Goal: Task Accomplishment & Management: Manage account settings

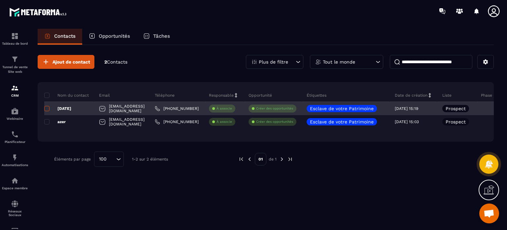
click at [48, 108] on span at bounding box center [46, 108] width 5 height 5
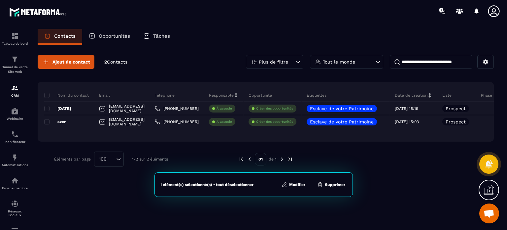
click at [292, 185] on button "Modifier" at bounding box center [294, 184] width 28 height 7
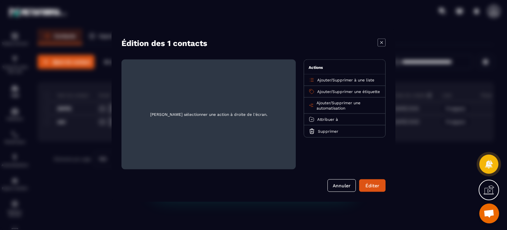
click at [348, 92] on span "Supprimer une étiquette" at bounding box center [357, 91] width 48 height 5
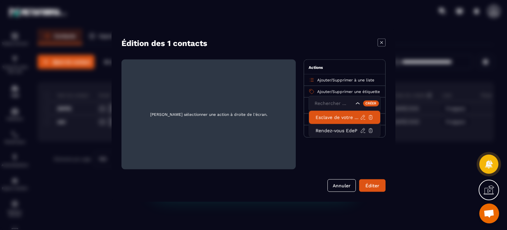
click at [337, 123] on li "Esclave de votre Patrimoine" at bounding box center [344, 116] width 71 height 13
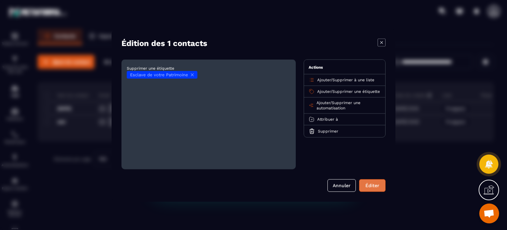
click at [373, 183] on button "Éditer" at bounding box center [372, 185] width 26 height 13
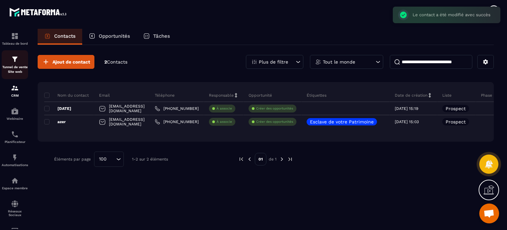
click at [12, 63] on img at bounding box center [15, 59] width 8 height 8
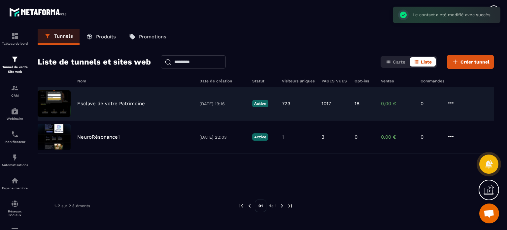
click at [119, 99] on div "Esclave de votre Patrimoine [DATE] 19:16 Active 723 1017 18 0,00 € 0" at bounding box center [266, 103] width 457 height 33
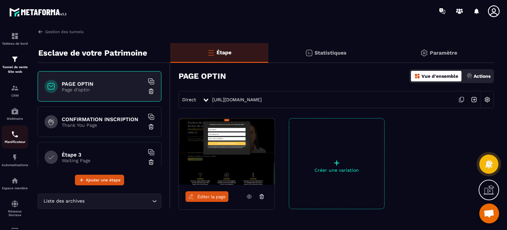
click at [16, 140] on div "Planificateur" at bounding box center [15, 136] width 26 height 13
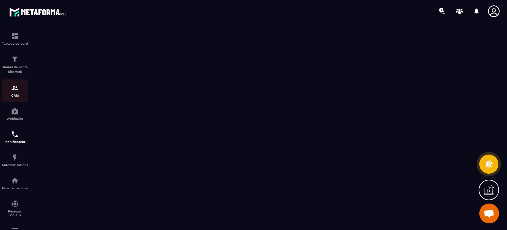
click at [12, 96] on p "CRM" at bounding box center [15, 95] width 26 height 4
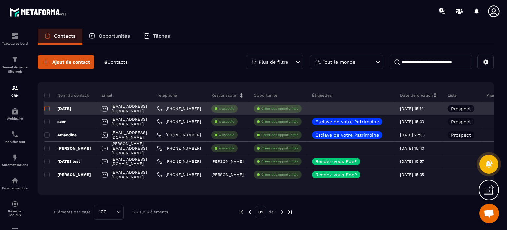
click at [49, 108] on span at bounding box center [46, 108] width 5 height 5
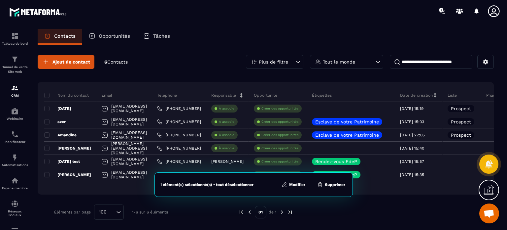
click at [298, 187] on button "Modifier" at bounding box center [294, 184] width 28 height 7
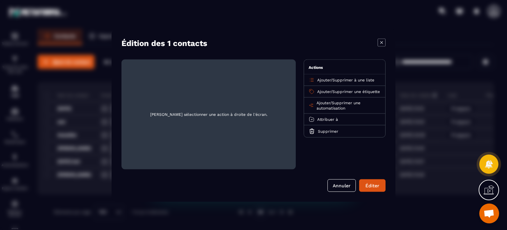
click at [342, 107] on span "Supprimer une automatisation" at bounding box center [339, 105] width 44 height 10
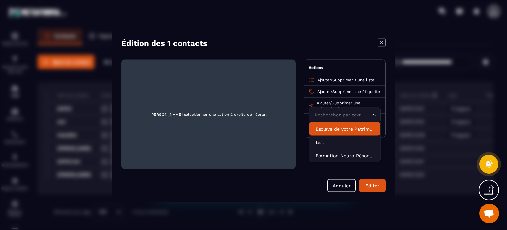
click at [336, 132] on p "Esclave de votre Patrimoine - Copy" at bounding box center [345, 128] width 58 height 7
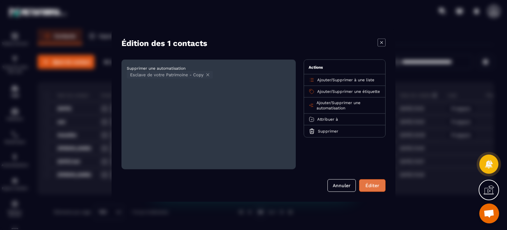
click at [374, 187] on button "Éditer" at bounding box center [372, 185] width 26 height 13
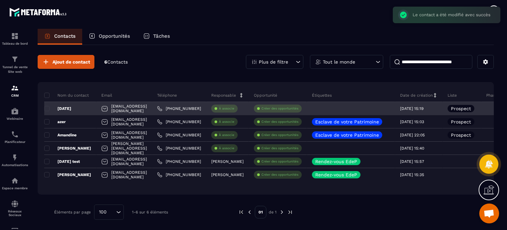
click at [122, 107] on div "[EMAIL_ADDRESS][DOMAIN_NAME]" at bounding box center [124, 108] width 56 height 13
click at [70, 108] on p "[DATE]" at bounding box center [57, 108] width 27 height 5
